Goal: Check status

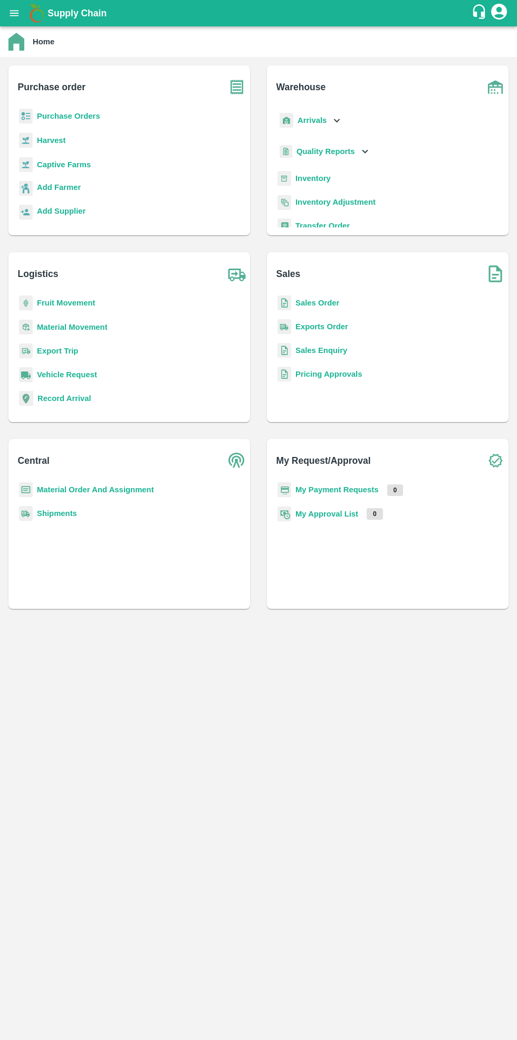
click at [81, 116] on b "Purchase Orders" at bounding box center [68, 116] width 63 height 8
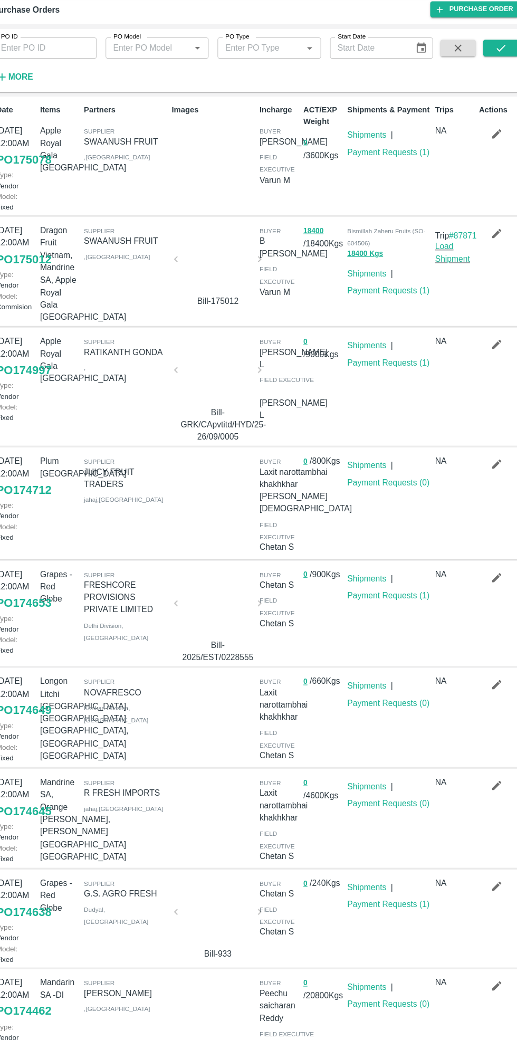
scroll to position [3, 0]
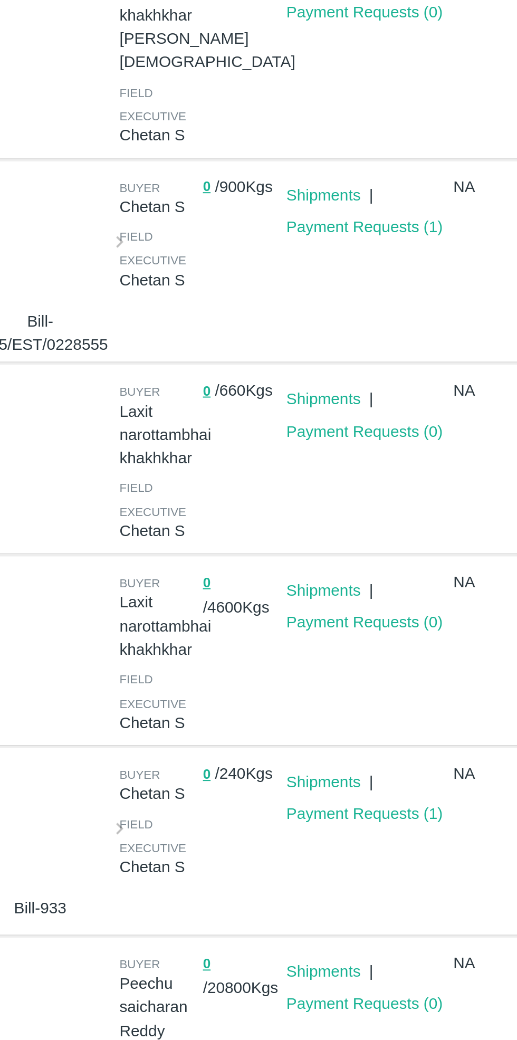
click at [397, 594] on link "Payment Requests ( 1 )" at bounding box center [383, 593] width 78 height 8
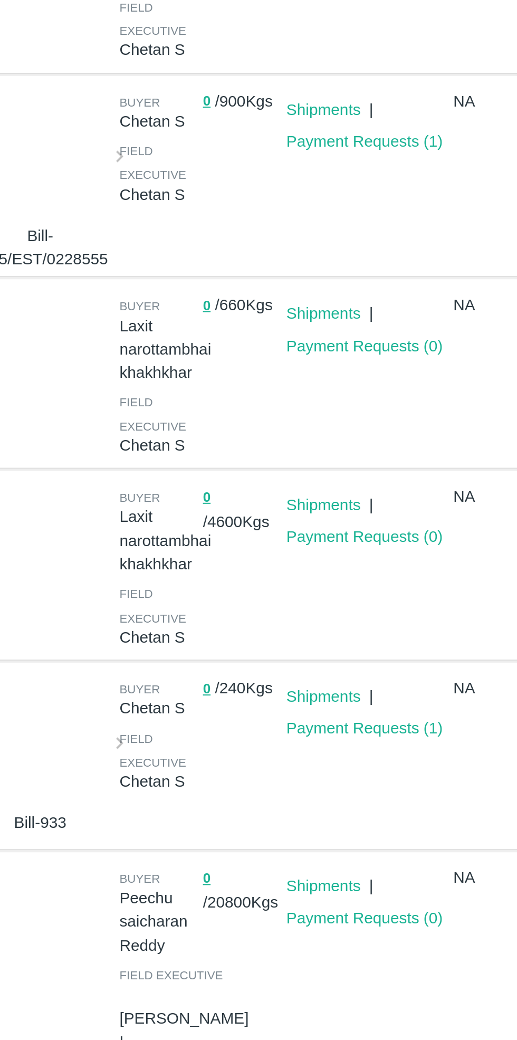
scroll to position [138, 0]
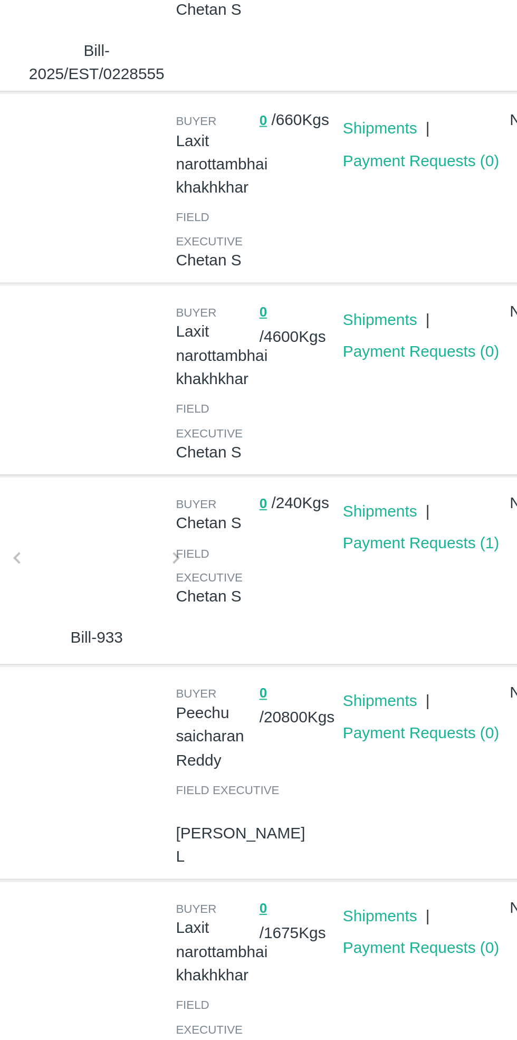
click at [393, 748] on link "Payment Requests ( 1 )" at bounding box center [383, 750] width 78 height 8
